Goal: Navigation & Orientation: Find specific page/section

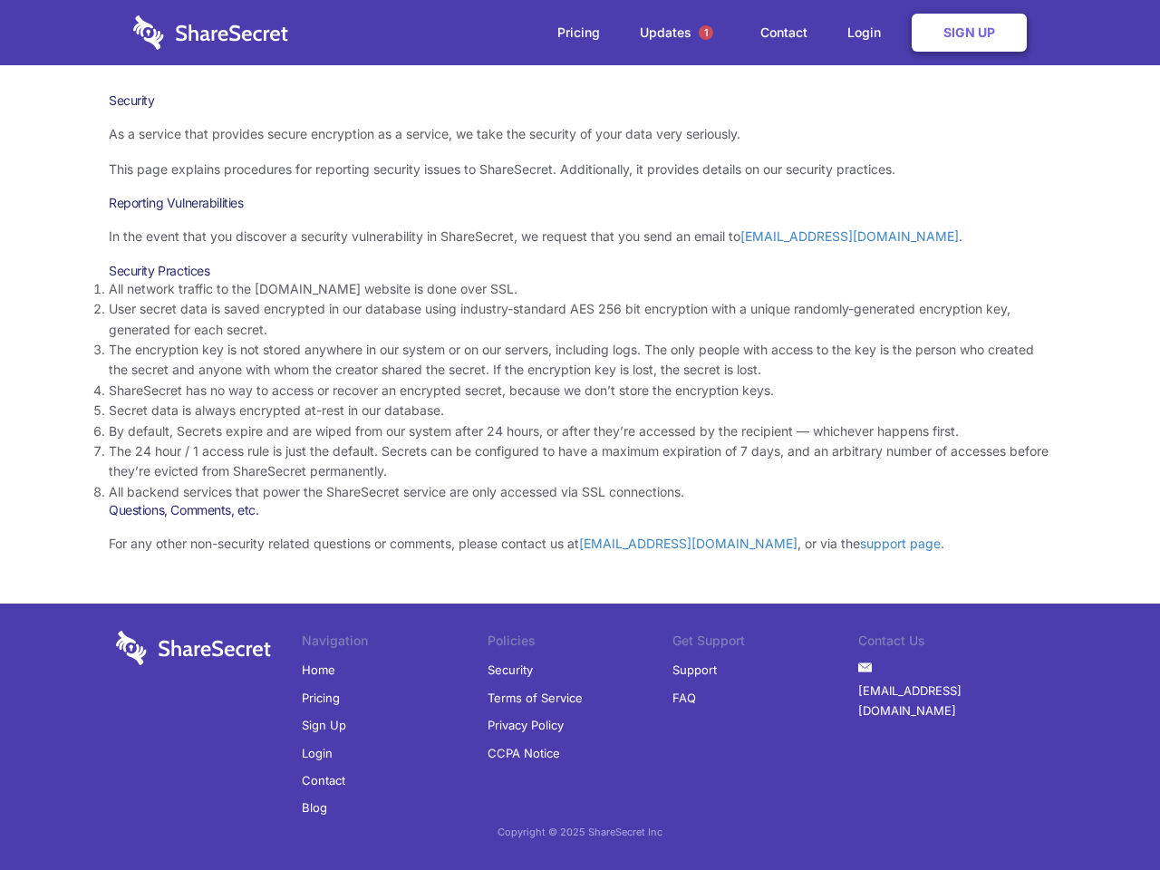
click at [580, 435] on li "By default, Secrets expire and are wiped from our system after 24 hours, or aft…" at bounding box center [580, 431] width 942 height 20
click at [706, 33] on span "1" at bounding box center [705, 32] width 14 height 14
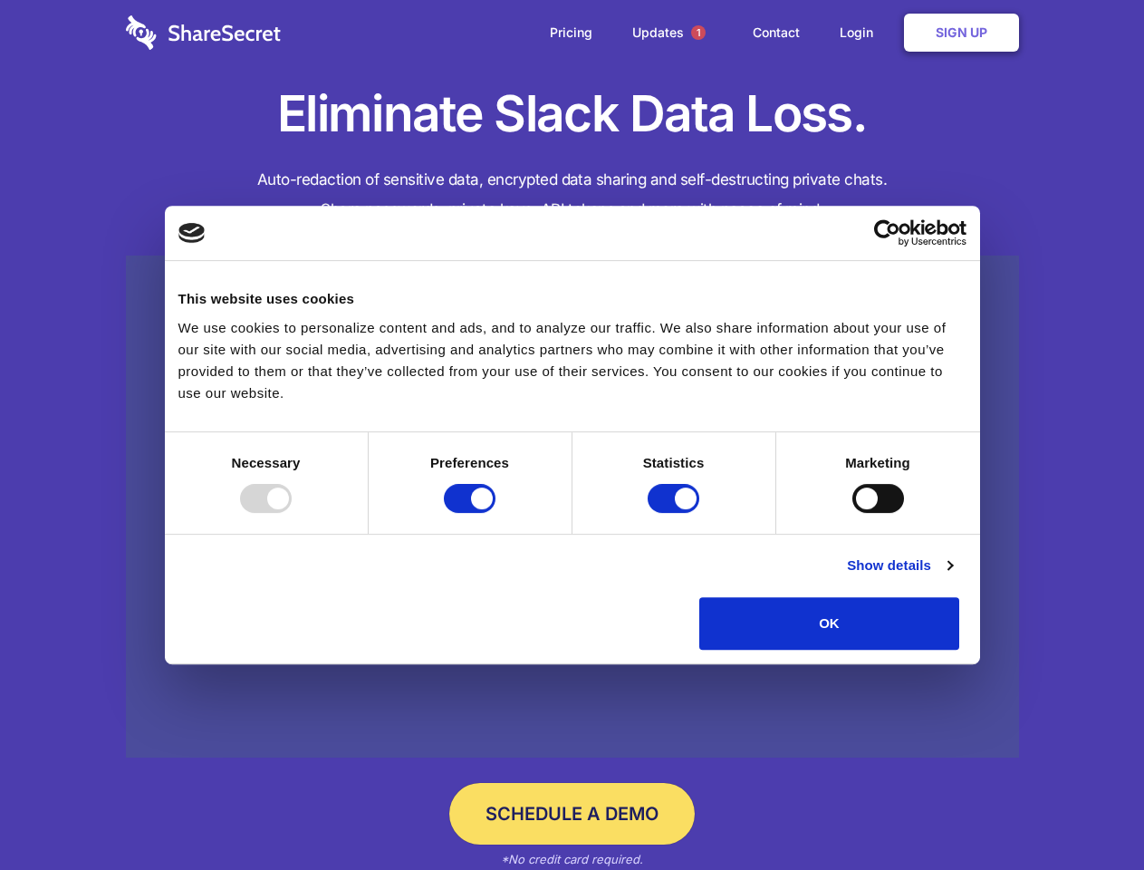
click at [292, 513] on div at bounding box center [266, 498] width 52 height 29
click at [496, 513] on input "Preferences" at bounding box center [470, 498] width 52 height 29
checkbox input "false"
click at [676, 513] on input "Statistics" at bounding box center [674, 498] width 52 height 29
checkbox input "false"
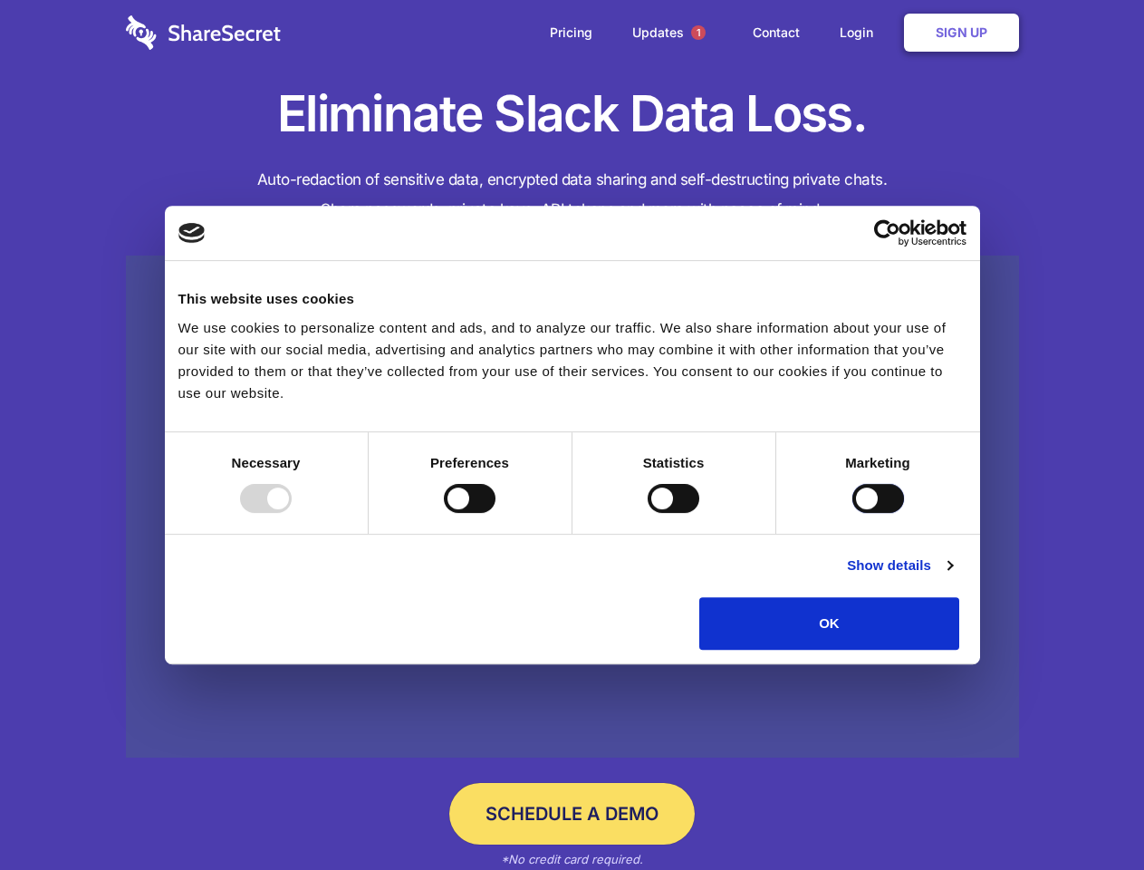
click at [852, 513] on input "Marketing" at bounding box center [878, 498] width 52 height 29
checkbox input "true"
click at [952, 576] on link "Show details" at bounding box center [899, 565] width 105 height 22
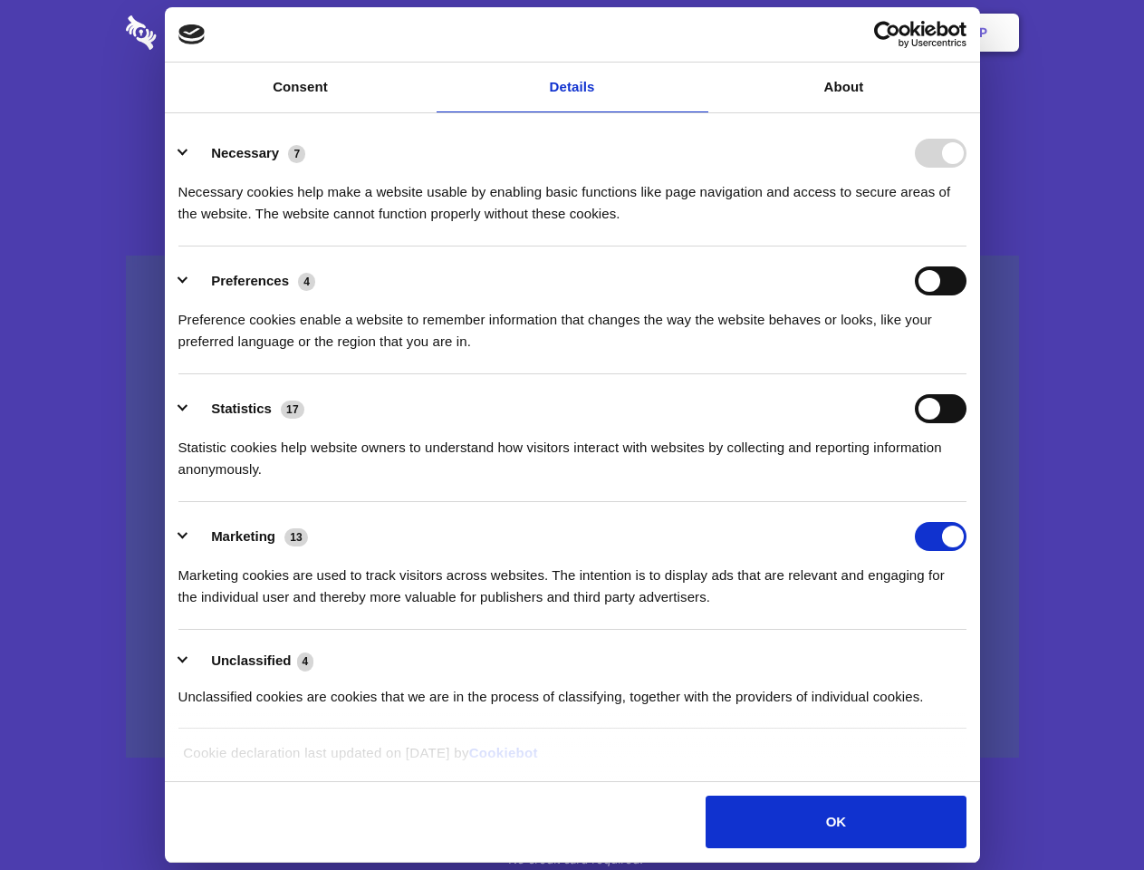
click at [967, 246] on li "Necessary 7 Necessary cookies help make a website usable by enabling basic func…" at bounding box center [572, 183] width 788 height 128
click at [698, 33] on span "1" at bounding box center [698, 32] width 14 height 14
